Goal: Task Accomplishment & Management: Complete application form

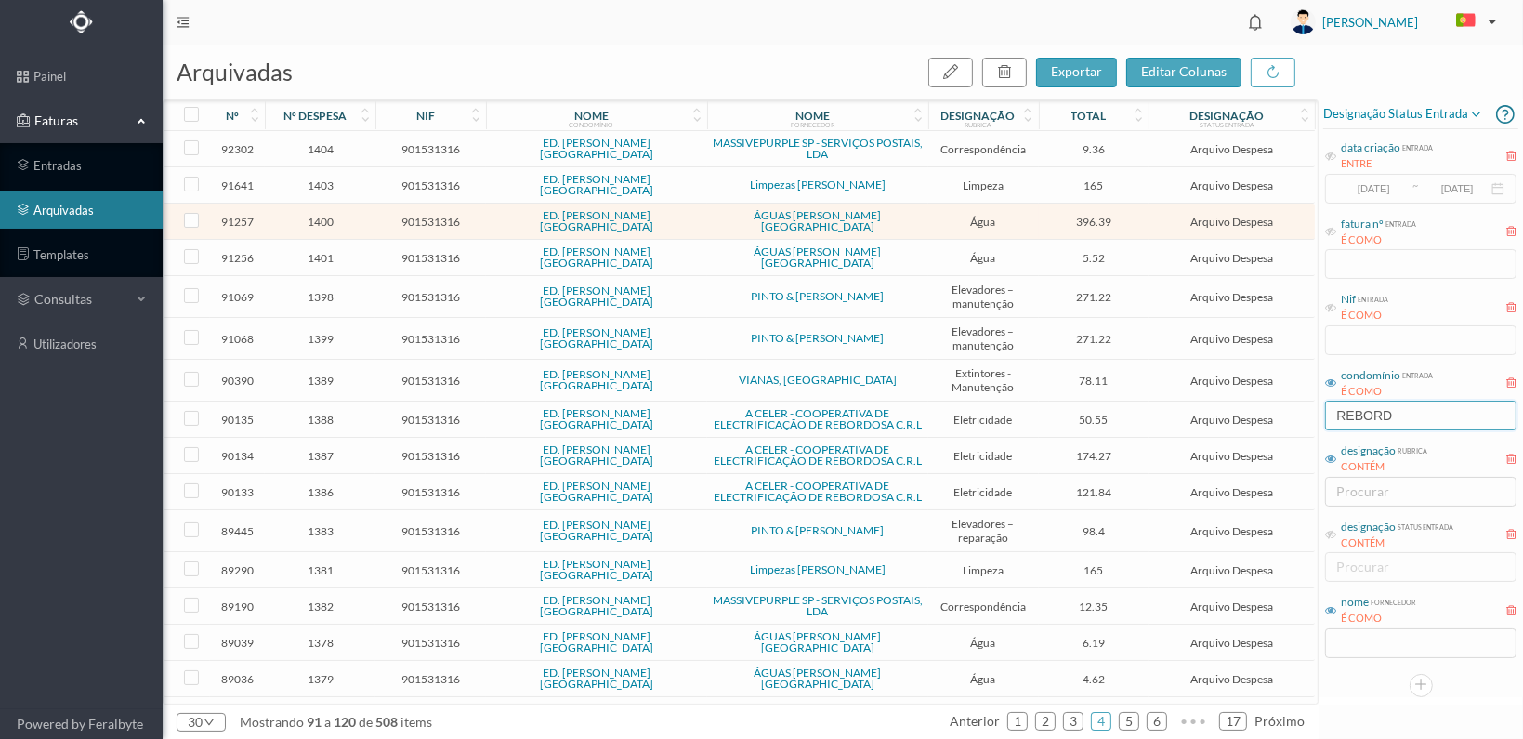
drag, startPoint x: 1412, startPoint y: 414, endPoint x: 1284, endPoint y: 410, distance: 127.4
click at [1284, 410] on div "arquivadas exportar editar colunas nº nº despesa nif nome condomínio nome forne…" at bounding box center [843, 392] width 1361 height 694
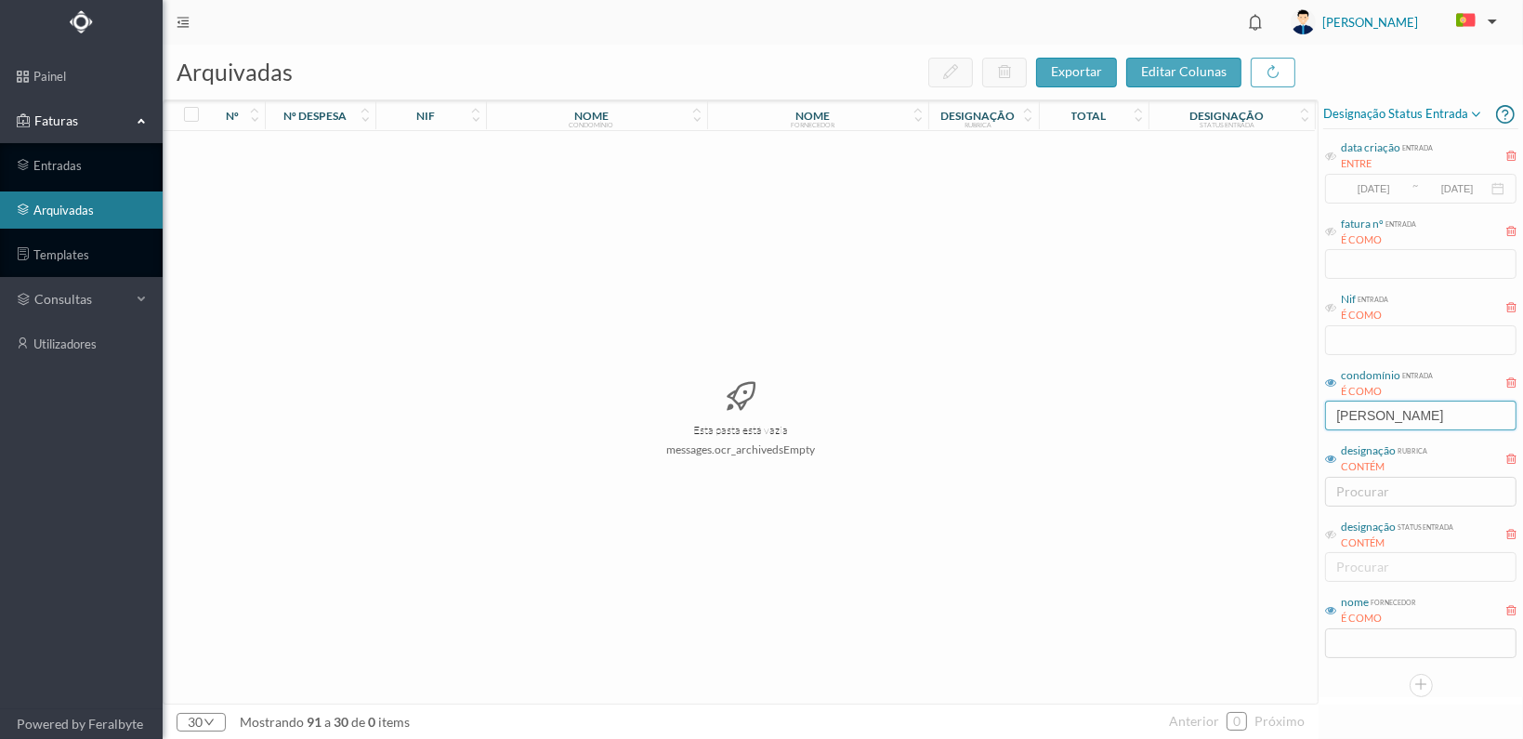
type input "[PERSON_NAME]"
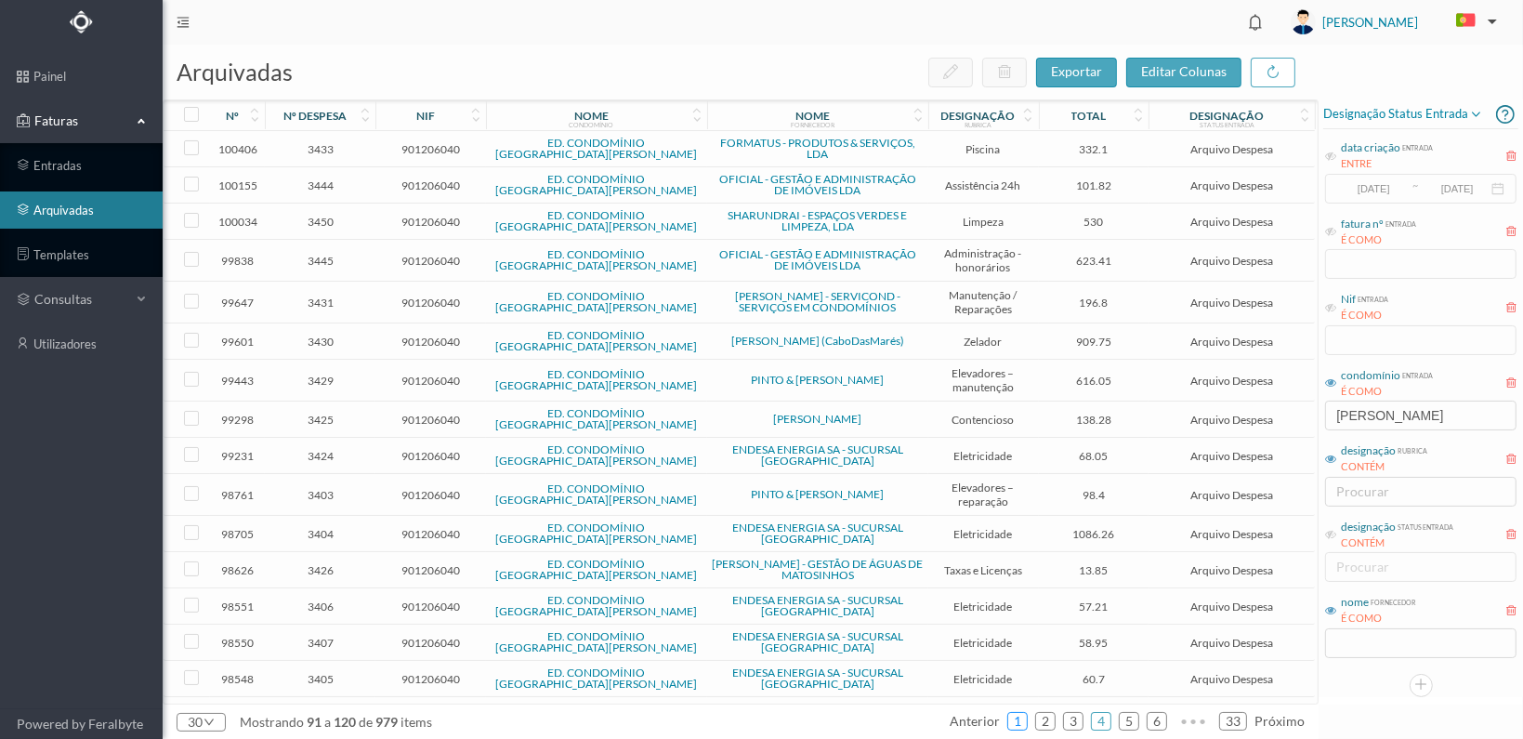
click at [1020, 719] on link "1" at bounding box center [1017, 721] width 19 height 28
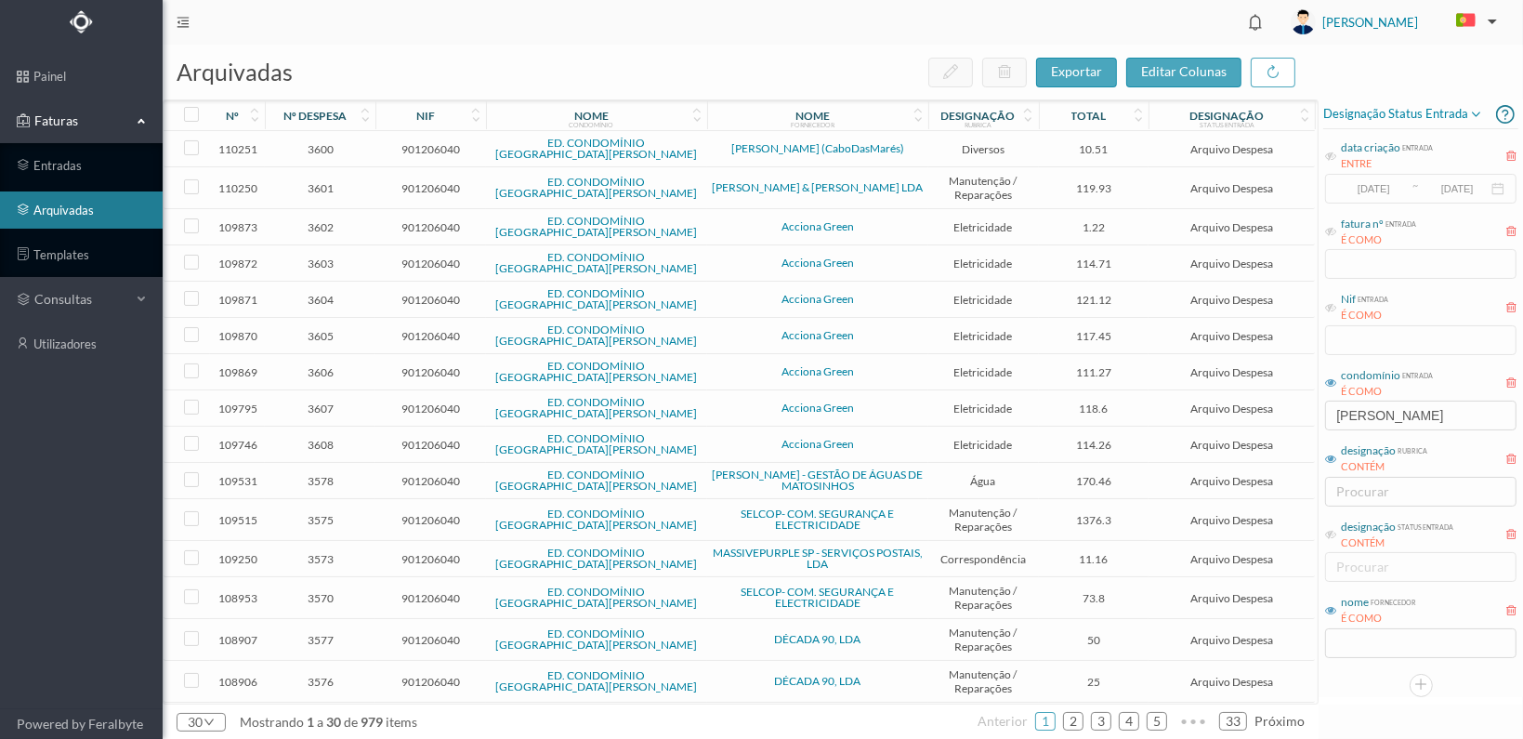
click at [322, 142] on span "3600" at bounding box center [320, 149] width 101 height 14
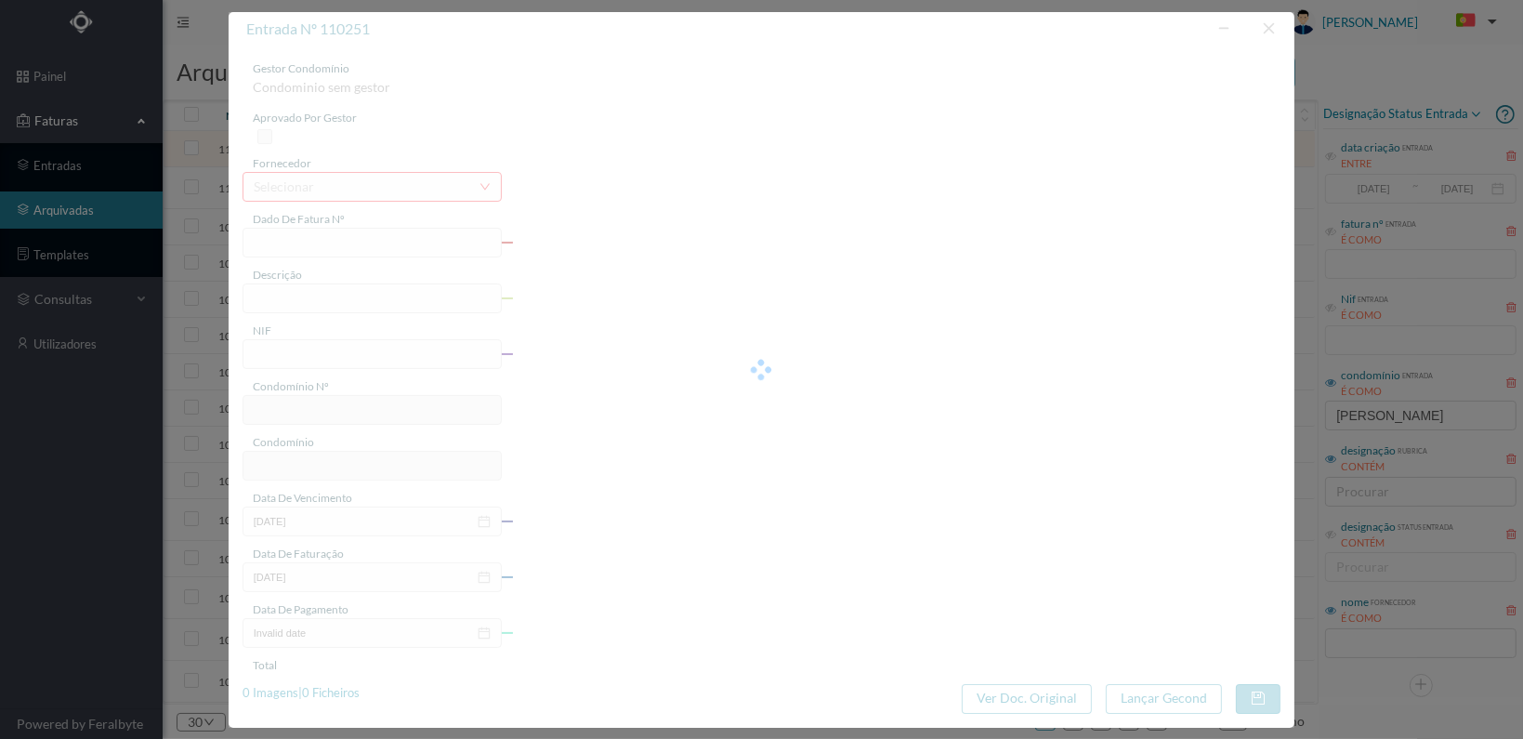
type input "7897"
type input "recibo gasolina"
type input "901206040"
type input "[DATE]"
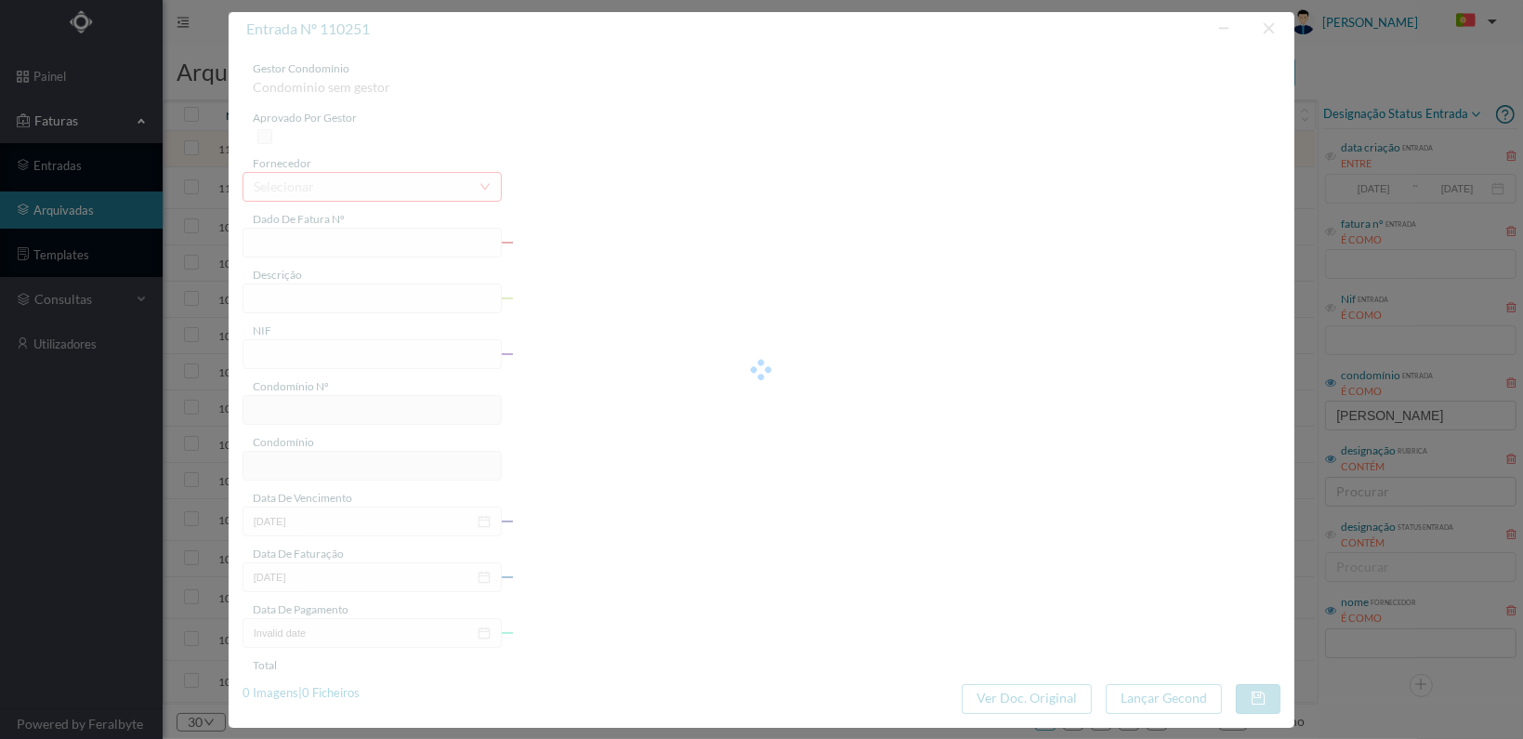
type input "[DATE]"
type input "10.51"
type input "564"
type input "ED. CONDOMÍNIO [GEOGRAPHIC_DATA][PERSON_NAME]"
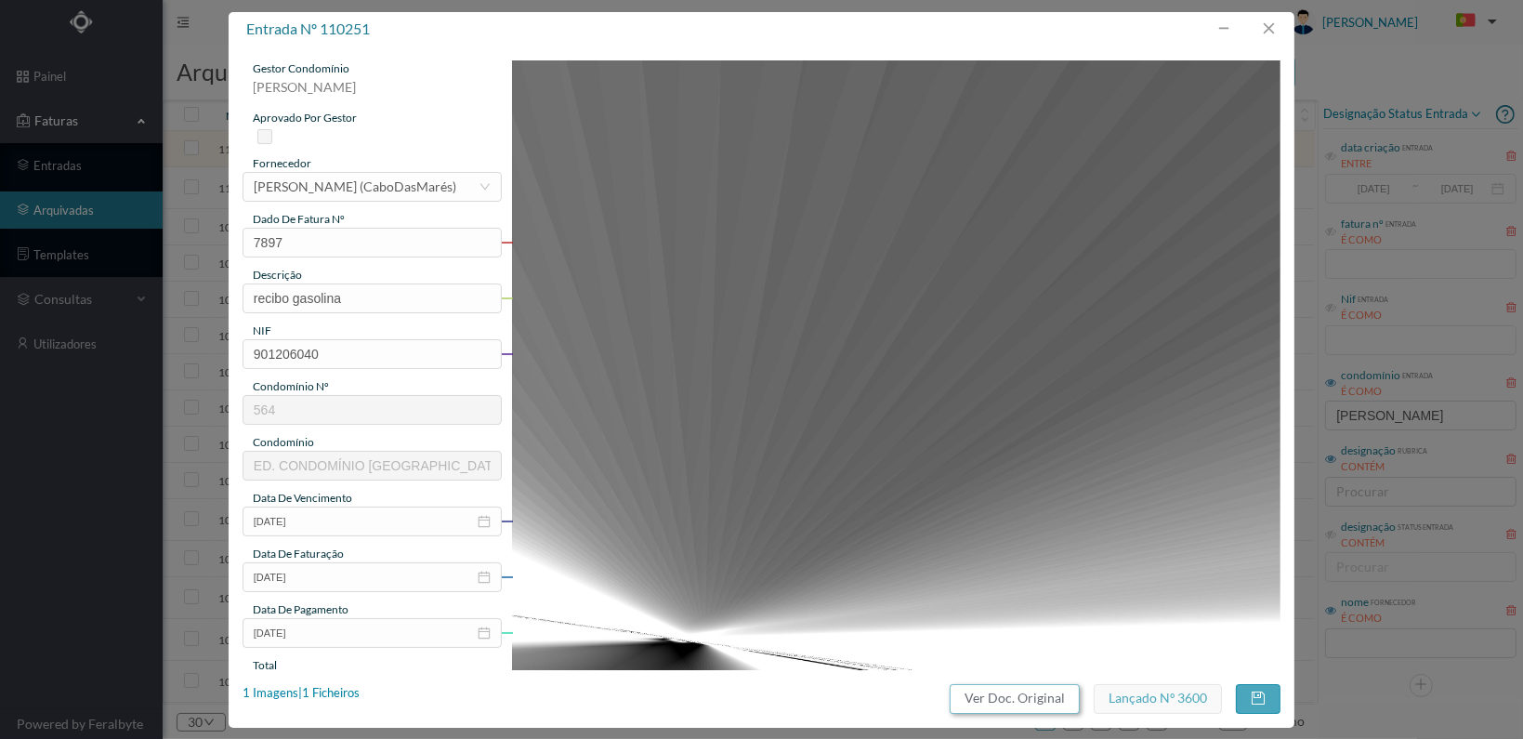
drag, startPoint x: 1005, startPoint y: 700, endPoint x: 917, endPoint y: 153, distance: 553.4
click at [1007, 701] on button "Ver Doc. Original" at bounding box center [1015, 699] width 130 height 30
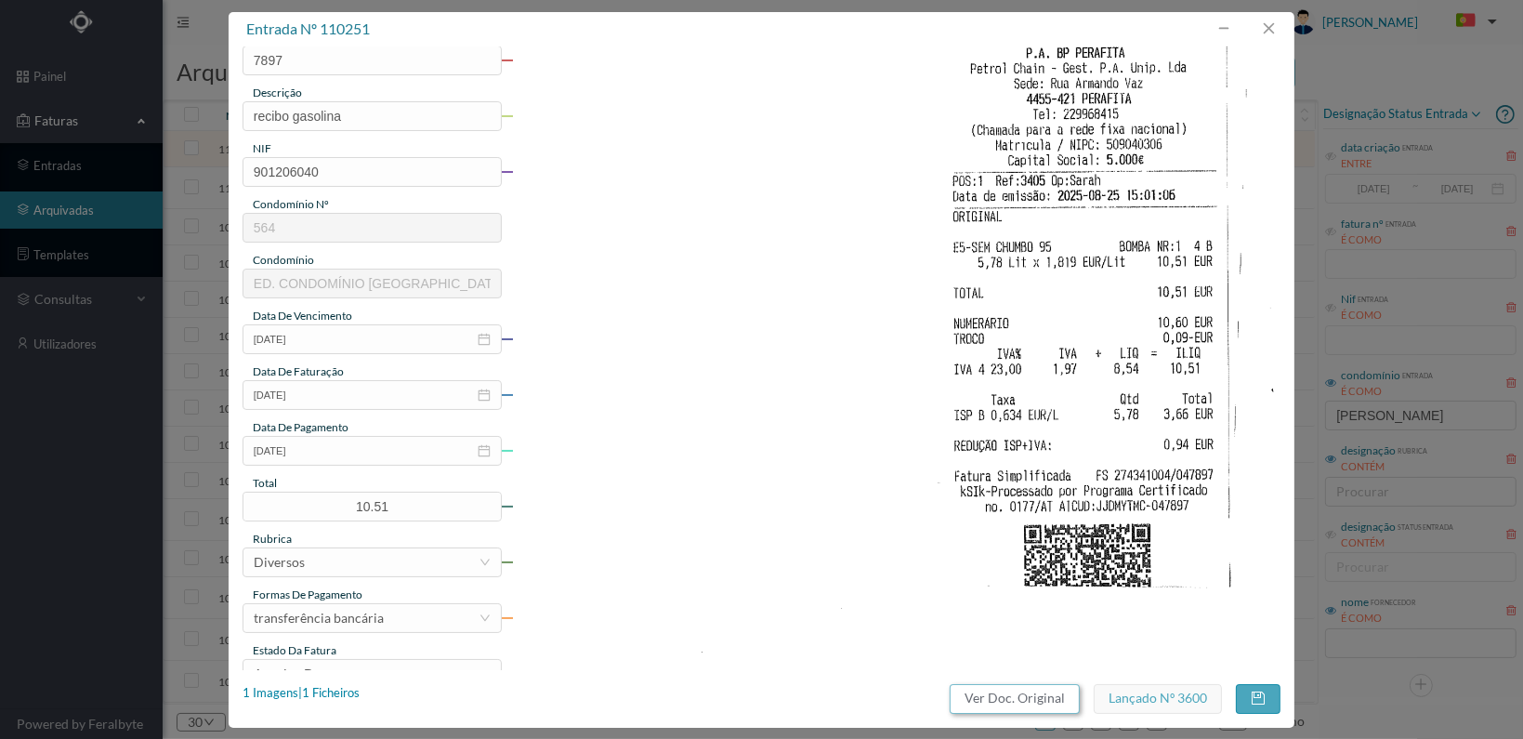
scroll to position [186, 0]
